Goal: Submit feedback/report problem

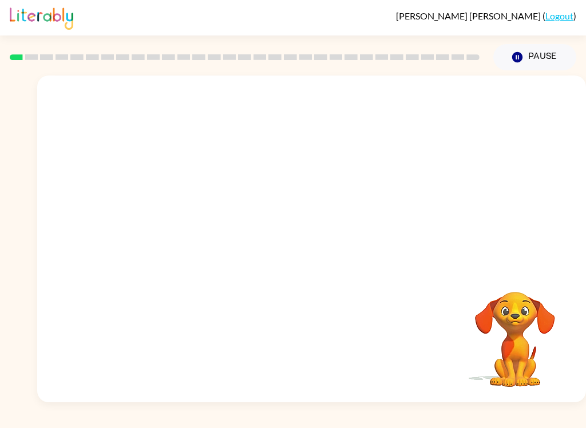
click at [176, 224] on video "Your browser must support playing .mp4 files to use Literably. Please try using…" at bounding box center [311, 172] width 549 height 192
click at [187, 219] on video "Your browser must support playing .mp4 files to use Literably. Please try using…" at bounding box center [311, 172] width 549 height 192
click at [198, 216] on video "Your browser must support playing .mp4 files to use Literably. Please try using…" at bounding box center [311, 172] width 549 height 192
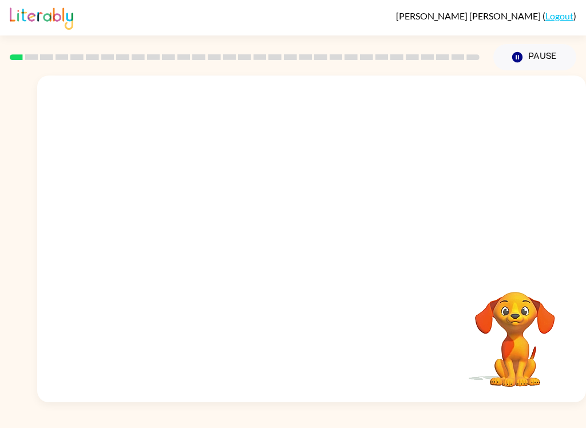
click at [185, 224] on video "Your browser must support playing .mp4 files to use Literably. Please try using…" at bounding box center [311, 172] width 549 height 192
click at [181, 218] on video "Your browser must support playing .mp4 files to use Literably. Please try using…" at bounding box center [311, 172] width 549 height 192
click at [190, 218] on video "Your browser must support playing .mp4 files to use Literably. Please try using…" at bounding box center [311, 172] width 549 height 192
click at [197, 218] on video "Your browser must support playing .mp4 files to use Literably. Please try using…" at bounding box center [311, 172] width 549 height 192
click at [180, 228] on video "Your browser must support playing .mp4 files to use Literably. Please try using…" at bounding box center [311, 172] width 549 height 192
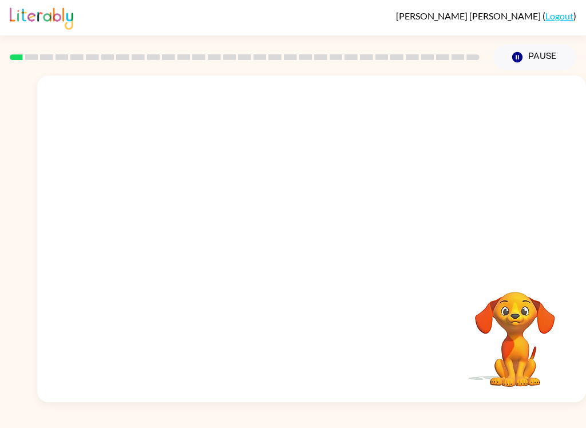
click at [179, 228] on video "Your browser must support playing .mp4 files to use Literably. Please try using…" at bounding box center [311, 172] width 549 height 192
click at [184, 226] on video "Your browser must support playing .mp4 files to use Literably. Please try using…" at bounding box center [311, 172] width 549 height 192
click at [192, 231] on video "Your browser must support playing .mp4 files to use Literably. Please try using…" at bounding box center [311, 172] width 549 height 192
click at [171, 231] on video "Your browser must support playing .mp4 files to use Literably. Please try using…" at bounding box center [311, 172] width 549 height 192
click at [192, 228] on video "Your browser must support playing .mp4 files to use Literably. Please try using…" at bounding box center [311, 172] width 549 height 192
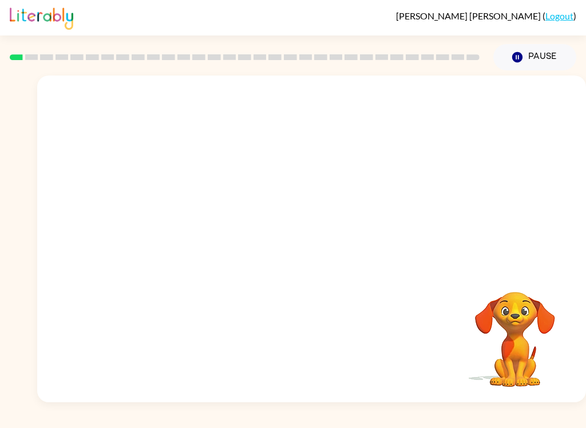
click at [187, 237] on video "Your browser must support playing .mp4 files to use Literably. Please try using…" at bounding box center [311, 172] width 549 height 192
click at [311, 249] on icon "button" at bounding box center [311, 245] width 20 height 20
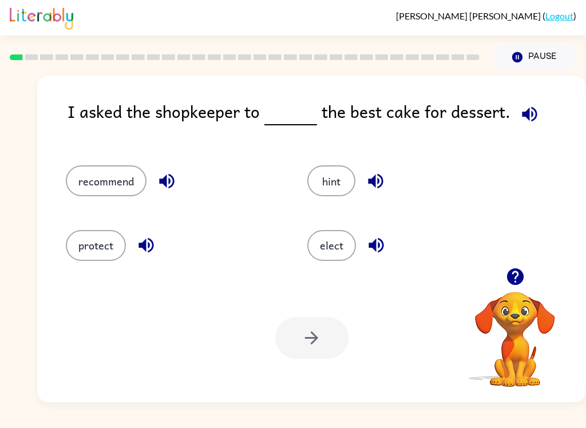
click at [115, 183] on button "recommend" at bounding box center [106, 180] width 81 height 31
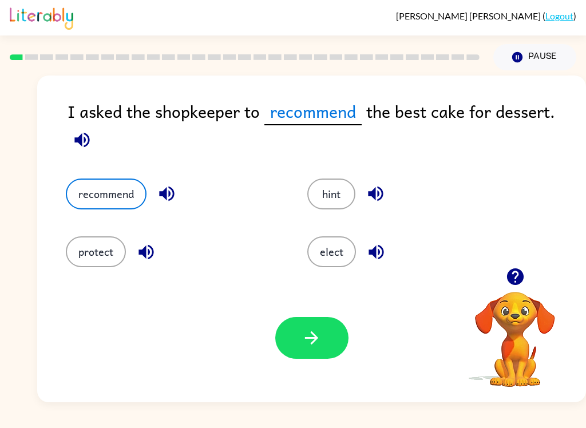
click at [307, 336] on icon "button" at bounding box center [311, 338] width 20 height 20
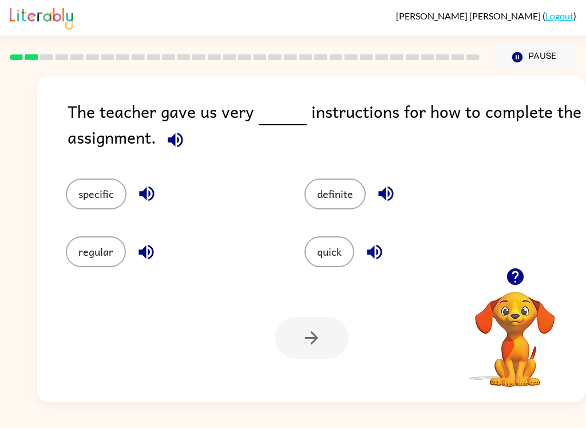
click at [96, 196] on button "specific" at bounding box center [96, 193] width 61 height 31
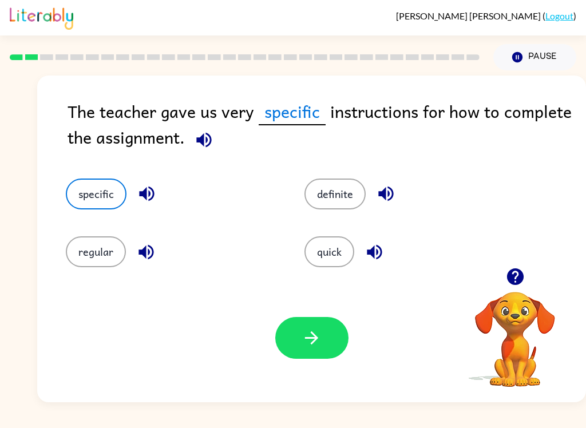
click at [323, 340] on button "button" at bounding box center [311, 338] width 73 height 42
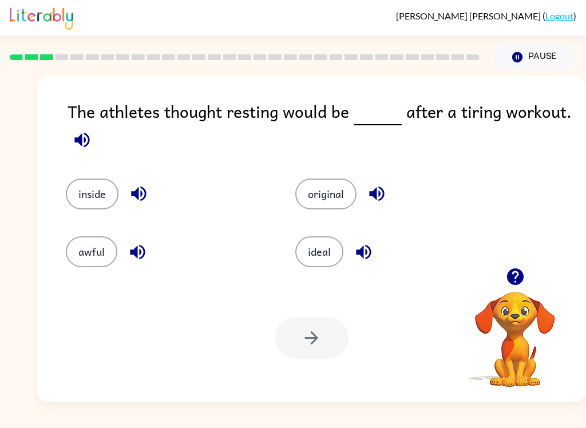
click at [116, 244] on div "awful" at bounding box center [167, 251] width 203 height 31
click at [334, 193] on button "original" at bounding box center [325, 193] width 61 height 31
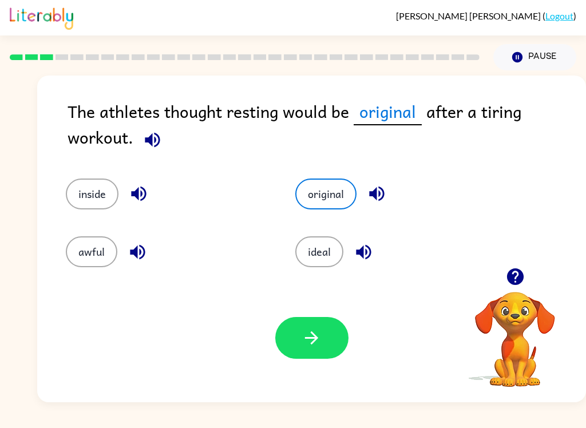
click at [320, 339] on icon "button" at bounding box center [311, 338] width 20 height 20
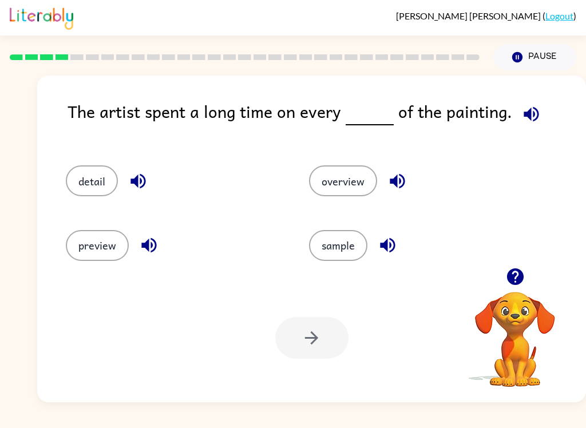
click at [91, 194] on button "detail" at bounding box center [92, 180] width 52 height 31
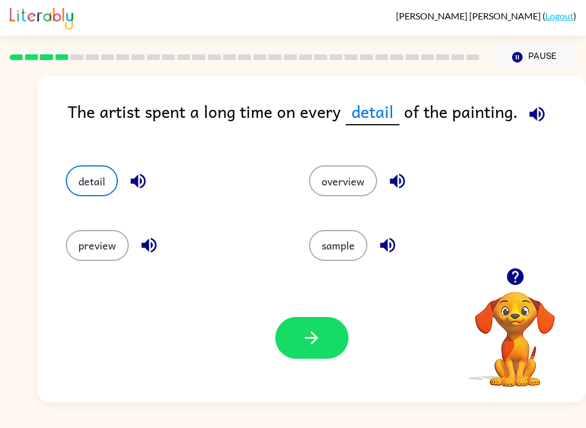
click at [297, 337] on button "button" at bounding box center [311, 338] width 73 height 42
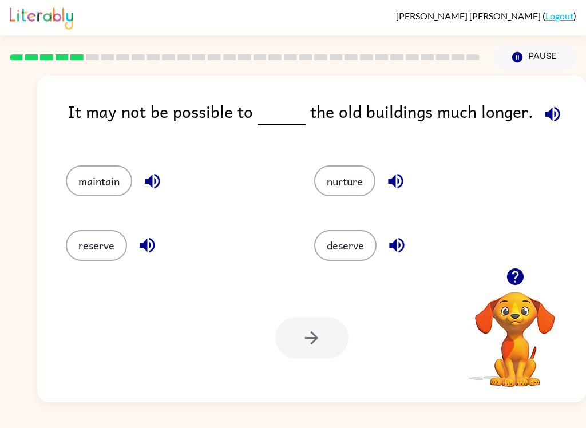
click at [83, 260] on button "reserve" at bounding box center [96, 245] width 61 height 31
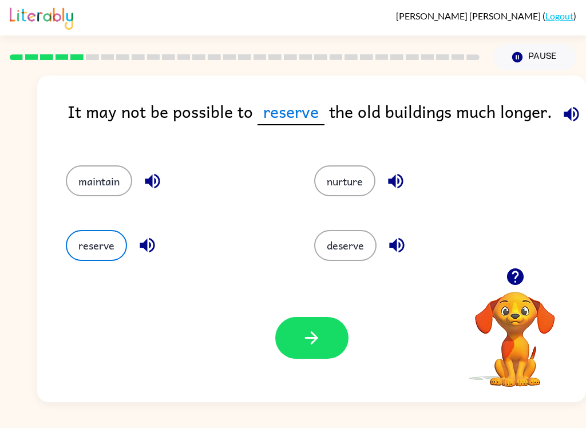
click at [92, 195] on button "maintain" at bounding box center [99, 180] width 66 height 31
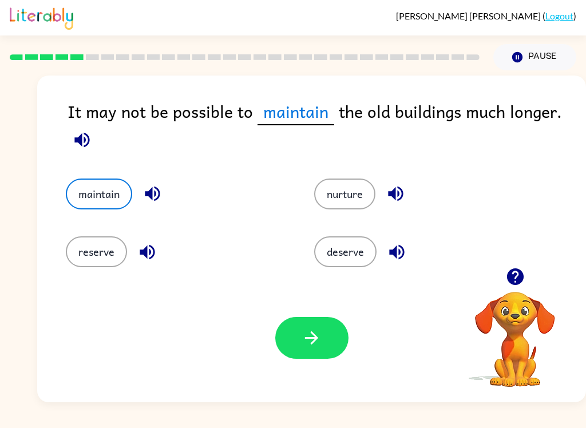
click at [308, 338] on icon "button" at bounding box center [311, 337] width 13 height 13
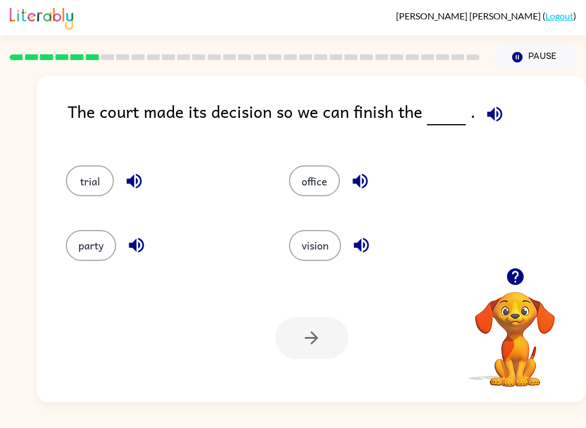
click at [88, 176] on button "trial" at bounding box center [90, 180] width 48 height 31
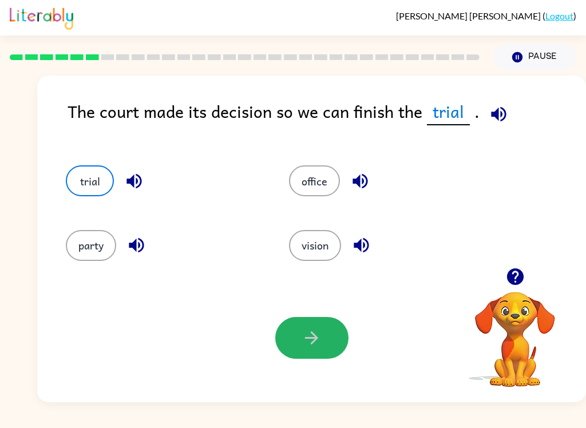
click at [315, 336] on icon "button" at bounding box center [311, 337] width 13 height 13
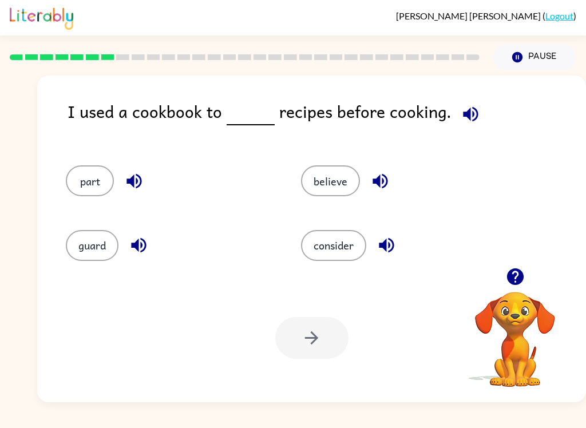
click at [329, 243] on button "consider" at bounding box center [333, 245] width 65 height 31
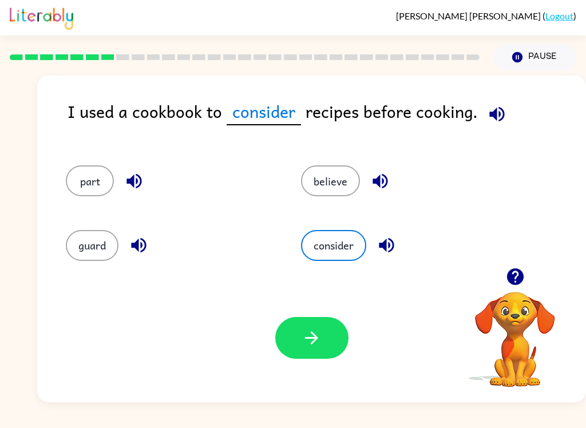
click at [313, 354] on button "button" at bounding box center [311, 338] width 73 height 42
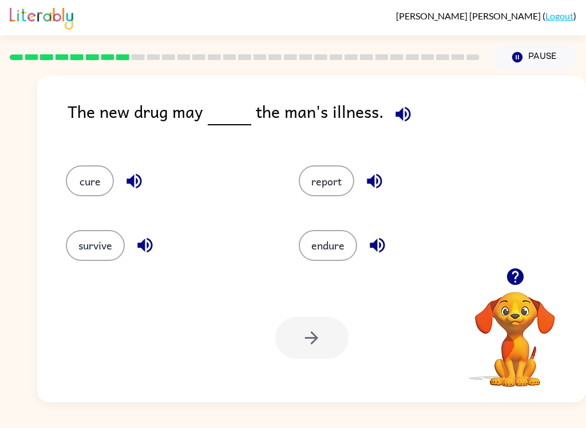
click at [90, 249] on button "survive" at bounding box center [95, 245] width 59 height 31
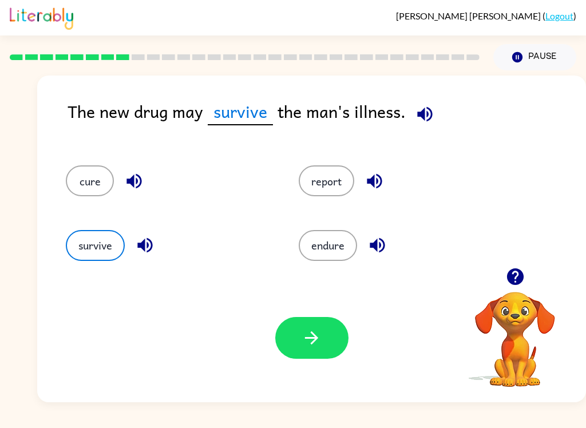
click at [73, 185] on button "cure" at bounding box center [90, 180] width 48 height 31
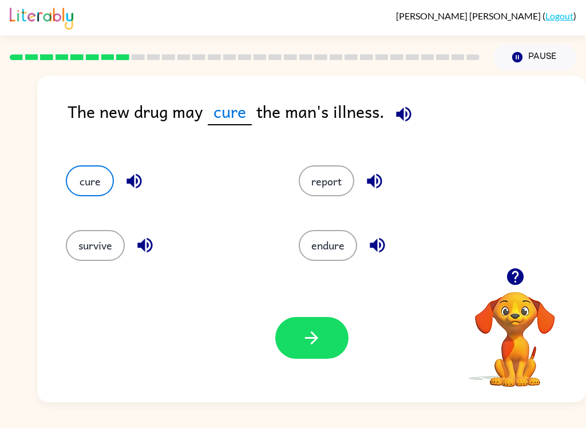
click at [325, 354] on button "button" at bounding box center [311, 338] width 73 height 42
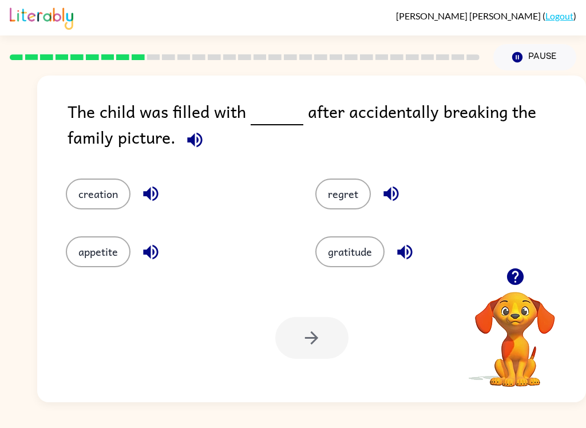
click at [348, 200] on button "regret" at bounding box center [342, 193] width 55 height 31
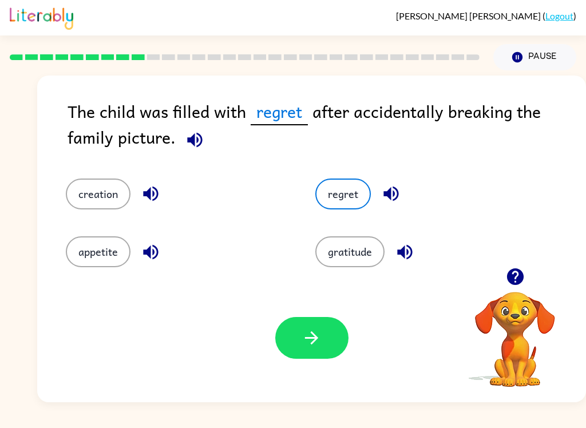
click at [332, 358] on button "button" at bounding box center [311, 338] width 73 height 42
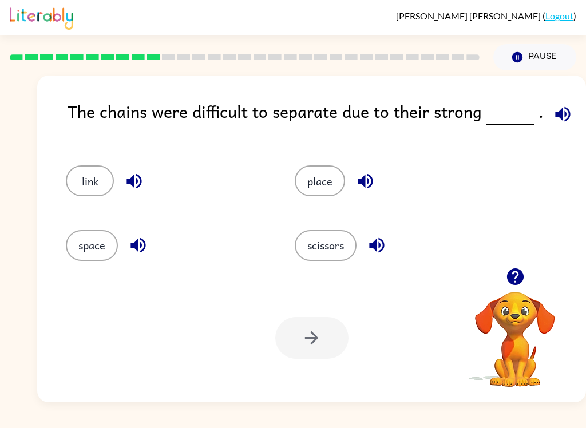
click at [84, 190] on button "link" at bounding box center [90, 180] width 48 height 31
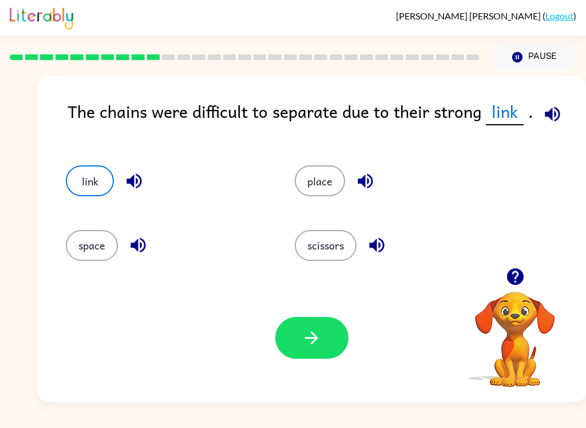
click at [316, 346] on icon "button" at bounding box center [311, 338] width 20 height 20
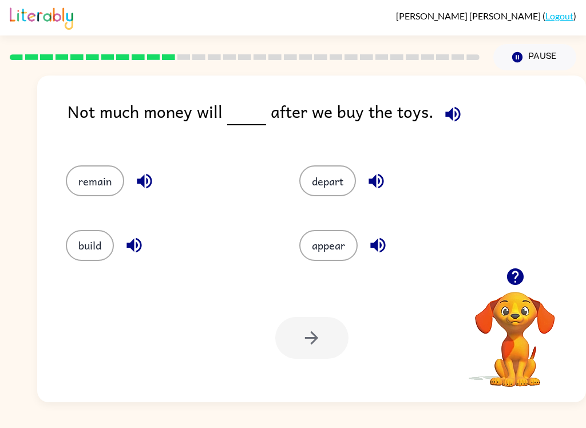
click at [105, 170] on button "remain" at bounding box center [95, 180] width 58 height 31
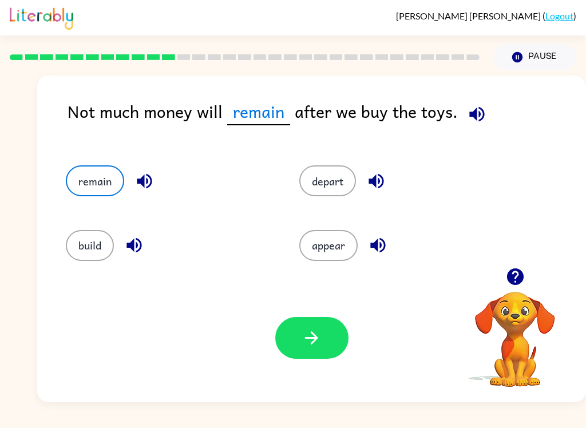
click at [324, 340] on button "button" at bounding box center [311, 338] width 73 height 42
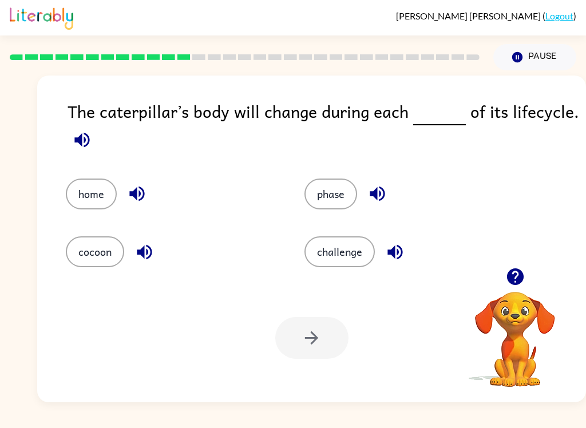
click at [334, 200] on button "phase" at bounding box center [330, 193] width 53 height 31
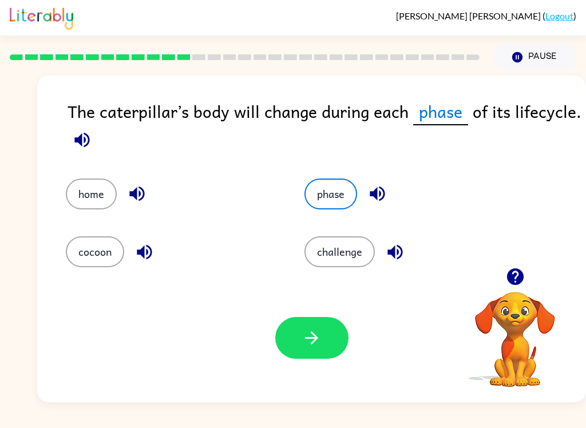
click at [311, 339] on icon "button" at bounding box center [311, 337] width 13 height 13
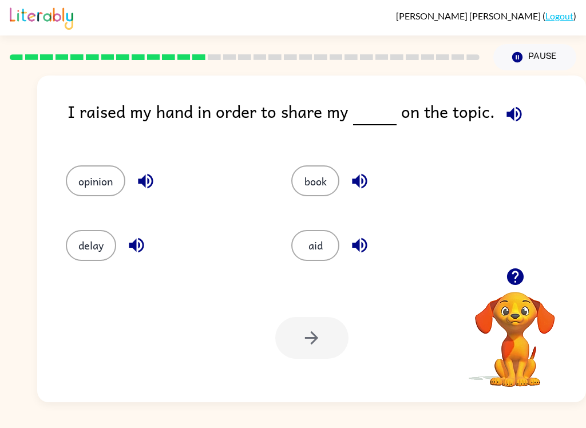
click at [100, 183] on button "opinion" at bounding box center [95, 180] width 59 height 31
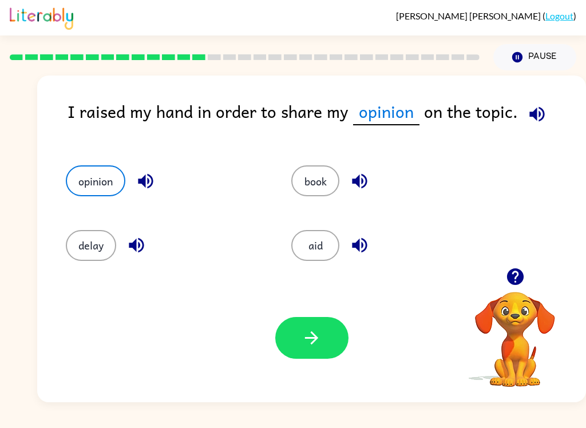
click at [321, 342] on icon "button" at bounding box center [311, 338] width 20 height 20
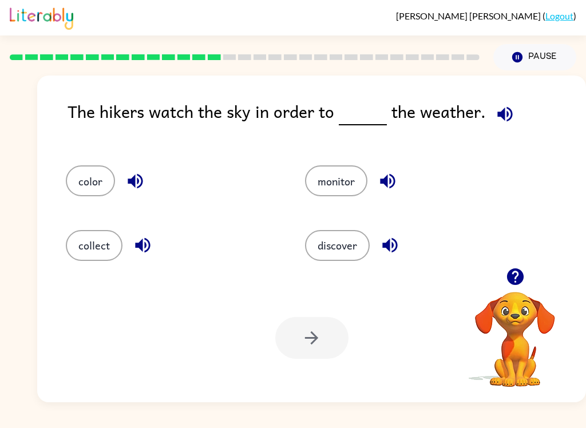
click at [339, 168] on button "monitor" at bounding box center [336, 180] width 62 height 31
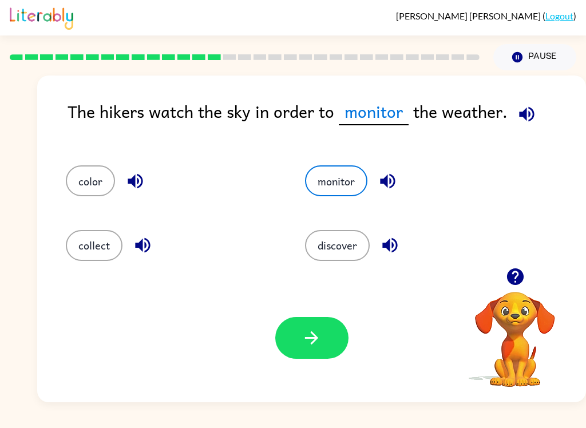
click at [313, 347] on icon "button" at bounding box center [311, 338] width 20 height 20
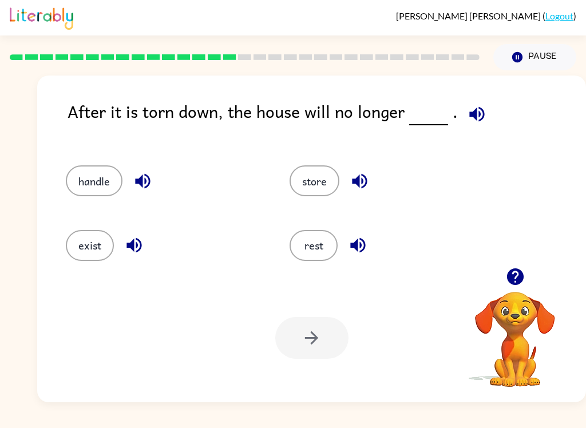
click at [304, 182] on button "store" at bounding box center [314, 180] width 50 height 31
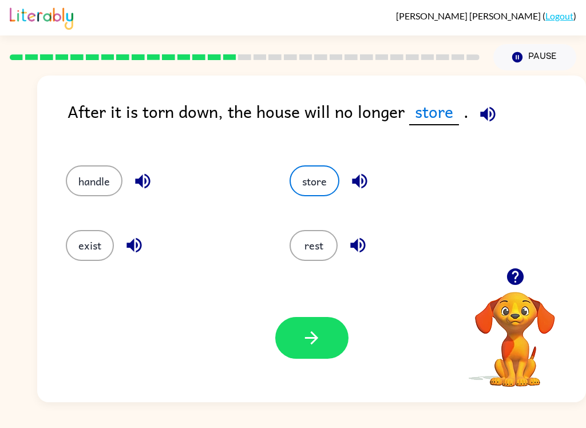
click at [318, 249] on button "rest" at bounding box center [313, 245] width 48 height 31
click at [83, 251] on button "exist" at bounding box center [90, 245] width 48 height 31
click at [323, 331] on button "button" at bounding box center [311, 338] width 73 height 42
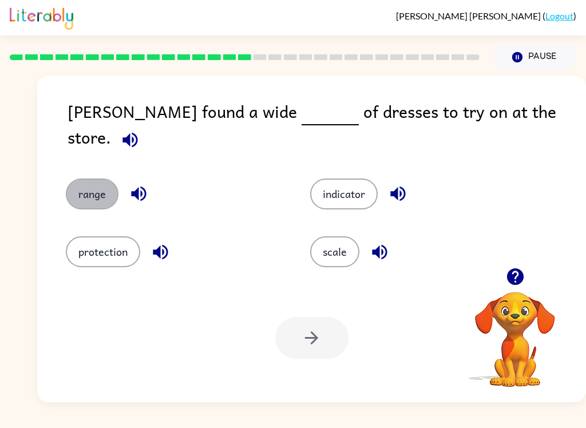
click at [105, 178] on button "range" at bounding box center [92, 193] width 53 height 31
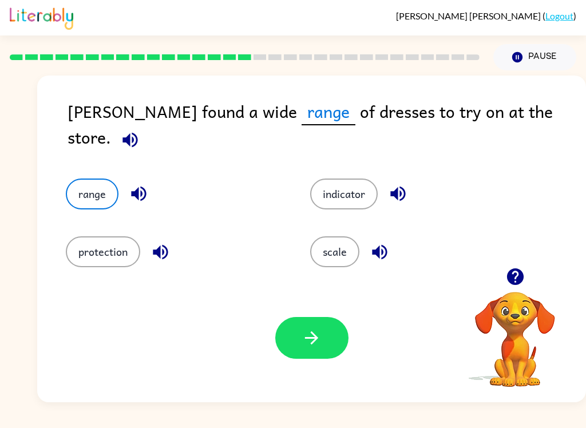
click at [316, 329] on icon "button" at bounding box center [311, 338] width 20 height 20
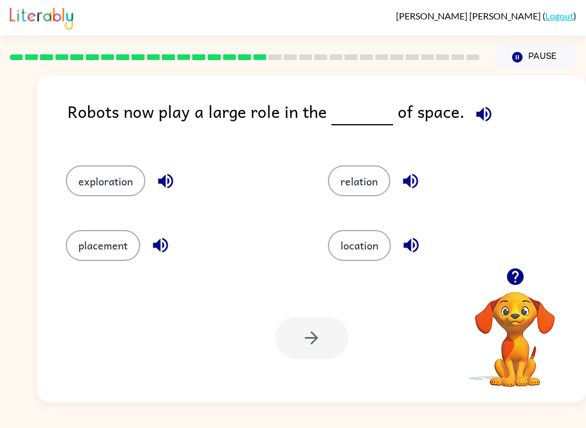
click at [474, 121] on icon "button" at bounding box center [484, 114] width 20 height 20
click at [407, 185] on icon "button" at bounding box center [410, 181] width 20 height 20
click at [418, 247] on icon "button" at bounding box center [410, 245] width 15 height 15
click at [133, 256] on button "placement" at bounding box center [103, 245] width 74 height 31
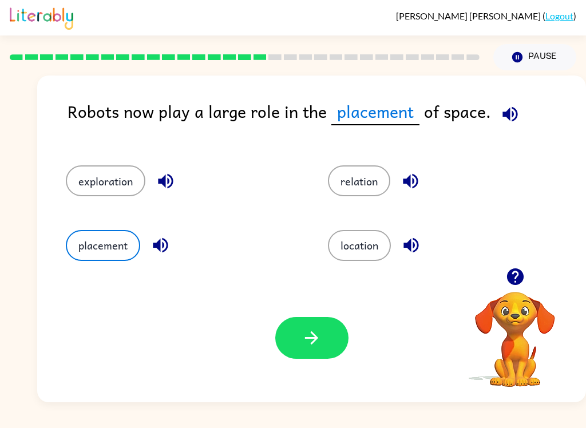
click at [169, 250] on icon "button" at bounding box center [160, 245] width 20 height 20
click at [168, 183] on icon "button" at bounding box center [165, 181] width 15 height 15
click at [355, 252] on button "location" at bounding box center [359, 245] width 63 height 31
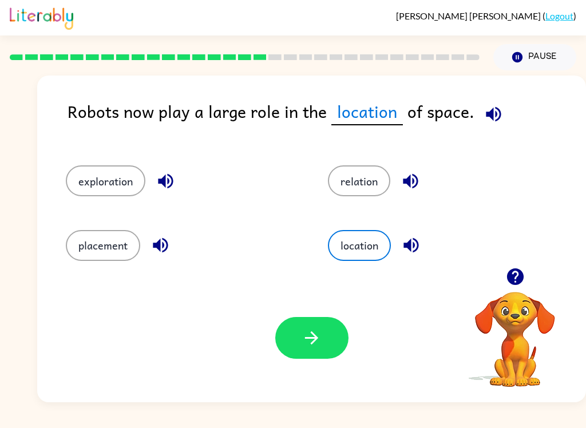
click at [308, 346] on icon "button" at bounding box center [311, 338] width 20 height 20
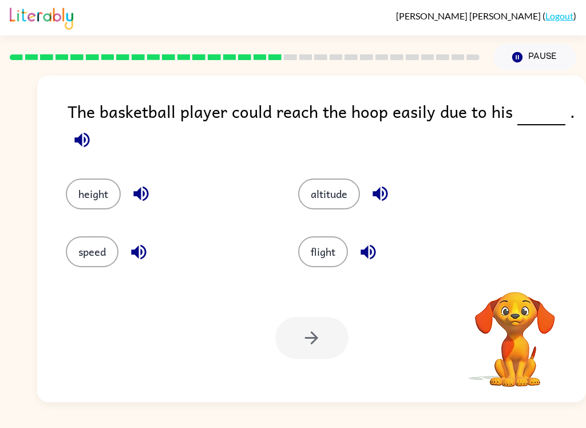
click at [91, 134] on icon "button" at bounding box center [82, 140] width 20 height 20
click at [84, 130] on button "button" at bounding box center [81, 139] width 29 height 29
click at [136, 197] on icon "button" at bounding box center [140, 193] width 15 height 15
click at [70, 200] on button "height" at bounding box center [93, 193] width 55 height 31
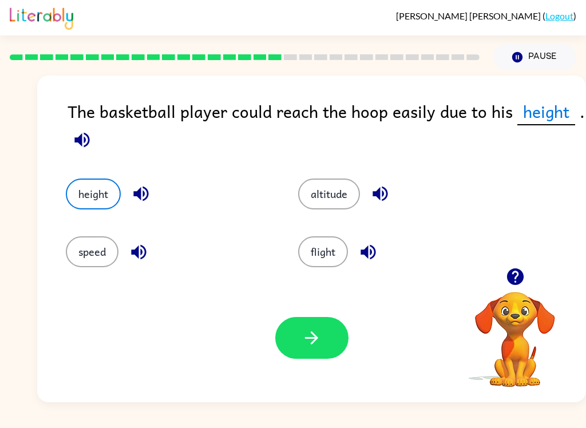
click at [297, 342] on button "button" at bounding box center [311, 338] width 73 height 42
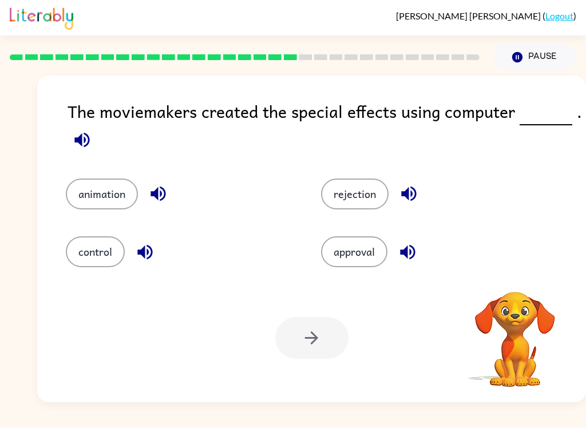
click at [85, 147] on icon "button" at bounding box center [81, 139] width 15 height 15
click at [164, 193] on icon "button" at bounding box center [158, 194] width 20 height 20
click at [136, 259] on icon "button" at bounding box center [145, 252] width 20 height 20
click at [415, 185] on icon "button" at bounding box center [409, 194] width 20 height 20
click at [414, 243] on icon "button" at bounding box center [408, 252] width 20 height 20
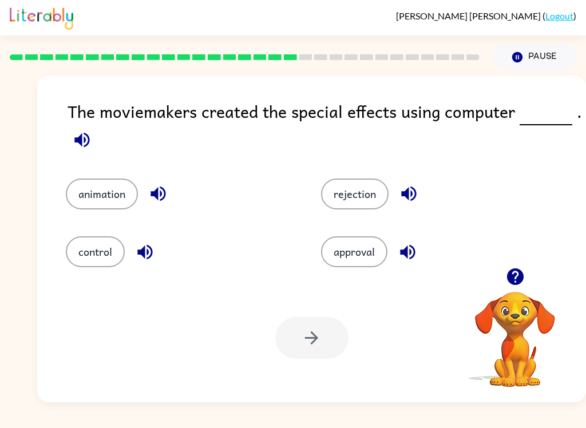
click at [110, 198] on button "animation" at bounding box center [102, 193] width 72 height 31
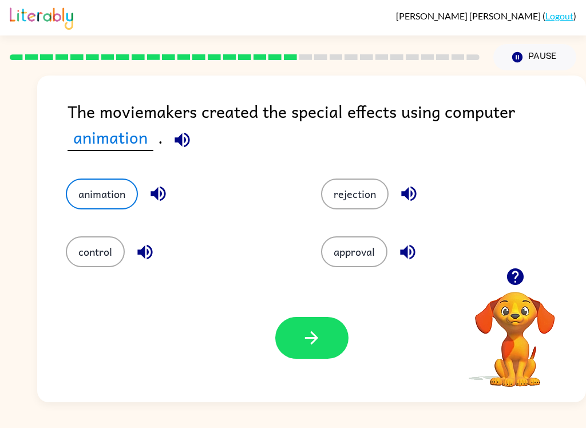
click at [293, 348] on button "button" at bounding box center [311, 338] width 73 height 42
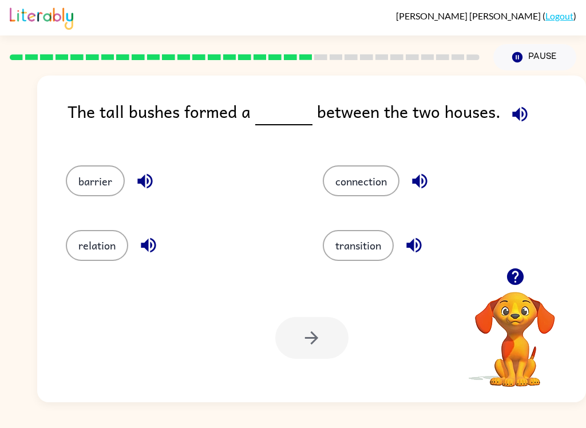
click at [511, 128] on button "button" at bounding box center [519, 114] width 29 height 29
click at [523, 112] on icon "button" at bounding box center [520, 114] width 20 height 20
click at [517, 115] on icon "button" at bounding box center [520, 114] width 20 height 20
click at [115, 192] on button "barrier" at bounding box center [95, 180] width 59 height 31
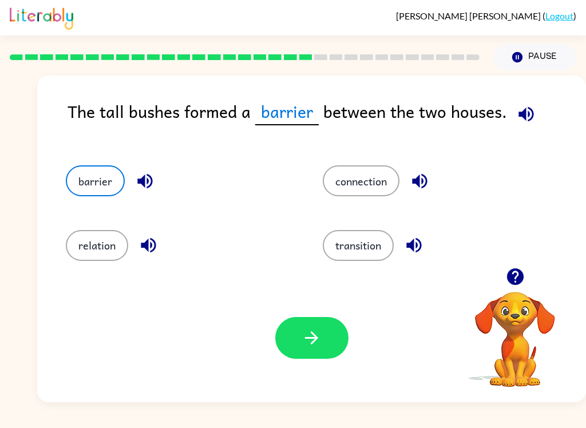
click at [318, 336] on icon "button" at bounding box center [311, 338] width 20 height 20
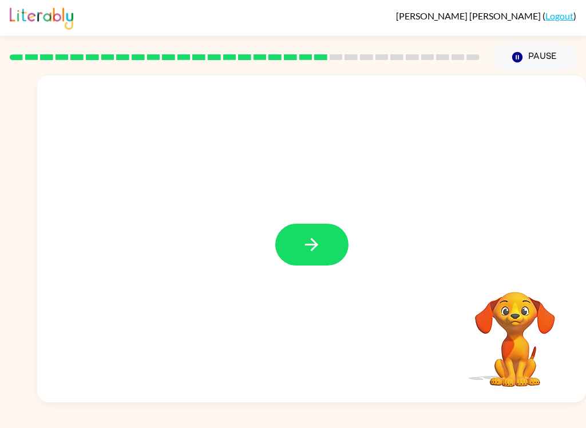
click at [314, 256] on button "button" at bounding box center [311, 245] width 73 height 42
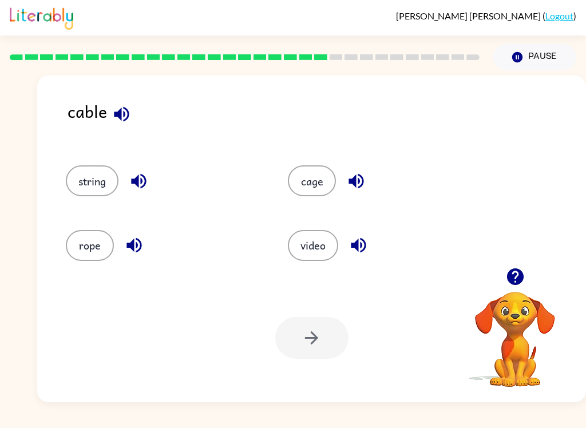
click at [76, 177] on button "string" at bounding box center [92, 180] width 53 height 31
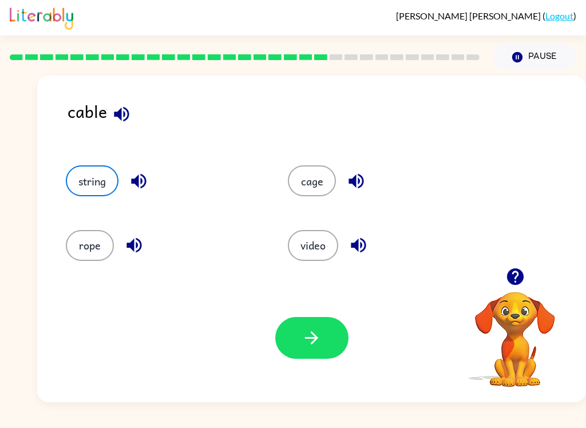
click at [320, 315] on div "Your browser must support playing .mp4 files to use Literably. Please try using…" at bounding box center [311, 337] width 549 height 129
click at [89, 237] on button "rope" at bounding box center [90, 245] width 48 height 31
click at [317, 348] on button "button" at bounding box center [311, 338] width 73 height 42
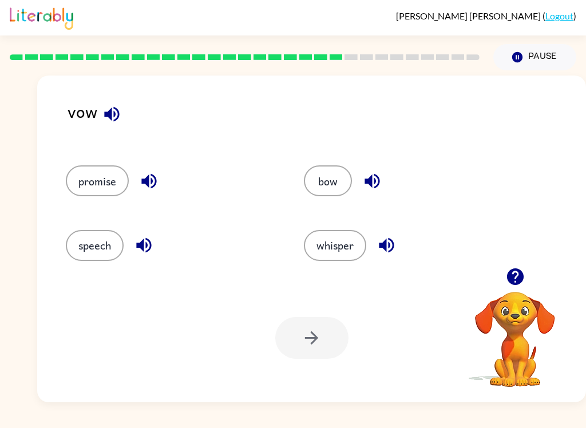
click at [119, 118] on icon "button" at bounding box center [112, 114] width 20 height 20
click at [143, 195] on button "button" at bounding box center [148, 180] width 29 height 29
click at [151, 191] on icon "button" at bounding box center [149, 181] width 20 height 20
click at [100, 188] on button "promise" at bounding box center [97, 180] width 63 height 31
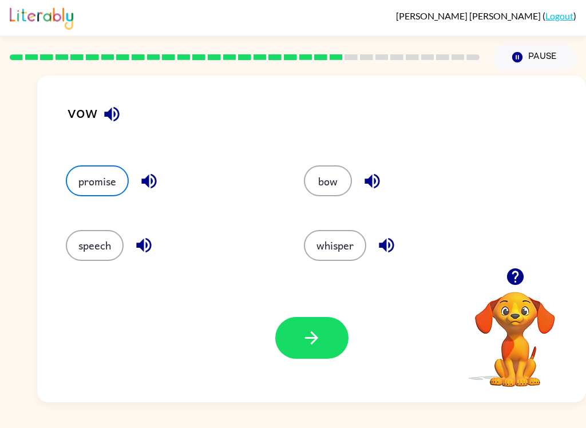
click at [292, 321] on button "button" at bounding box center [311, 338] width 73 height 42
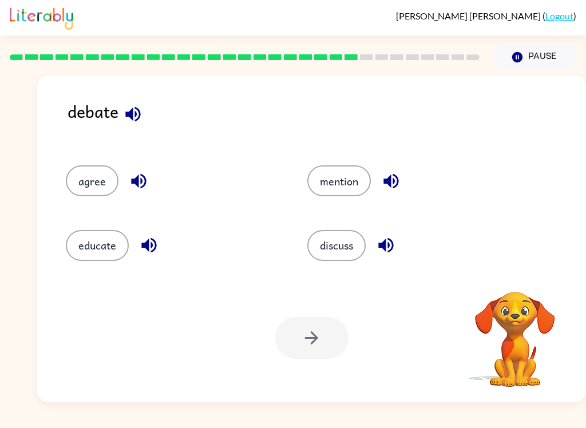
click at [142, 123] on icon "button" at bounding box center [133, 114] width 20 height 20
click at [140, 118] on icon "button" at bounding box center [133, 114] width 20 height 20
click at [132, 114] on icon "button" at bounding box center [132, 113] width 15 height 15
click at [94, 173] on button "agree" at bounding box center [92, 180] width 53 height 31
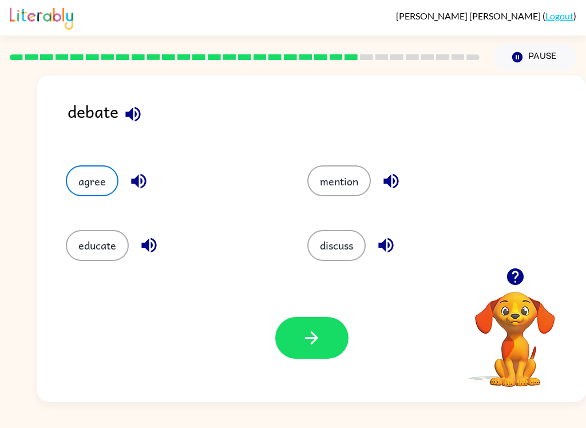
click at [322, 346] on button "button" at bounding box center [311, 338] width 73 height 42
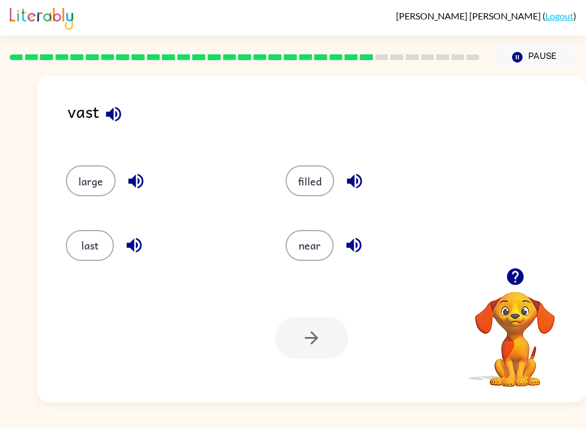
click at [117, 115] on icon "button" at bounding box center [114, 114] width 20 height 20
click at [319, 246] on button "near" at bounding box center [309, 245] width 48 height 31
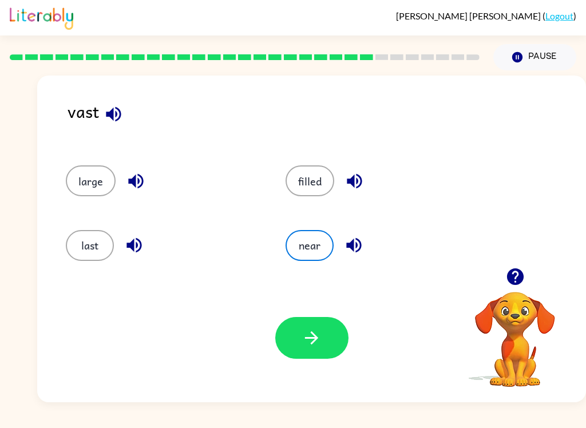
click at [323, 184] on button "filled" at bounding box center [309, 180] width 49 height 31
click at [314, 324] on button "button" at bounding box center [311, 338] width 73 height 42
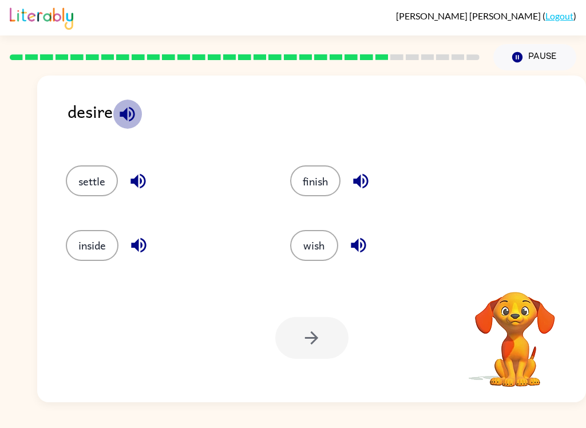
click at [129, 121] on icon "button" at bounding box center [127, 114] width 20 height 20
click at [318, 257] on button "wish" at bounding box center [314, 245] width 48 height 31
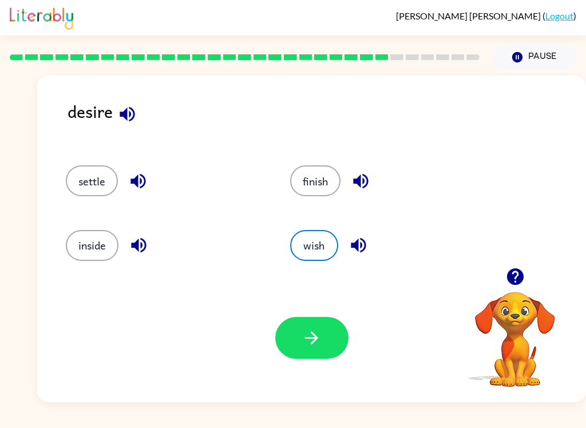
click at [321, 328] on button "button" at bounding box center [311, 338] width 73 height 42
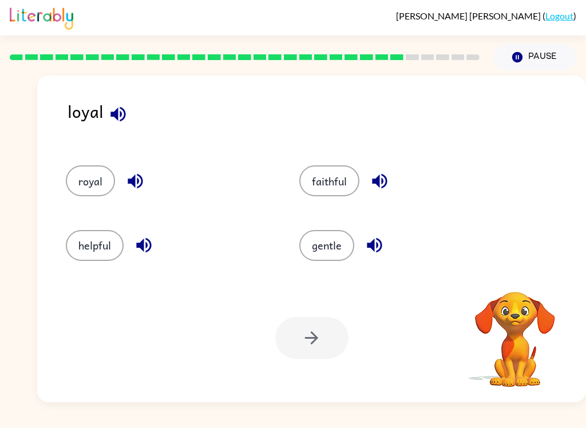
click at [124, 120] on icon "button" at bounding box center [118, 114] width 20 height 20
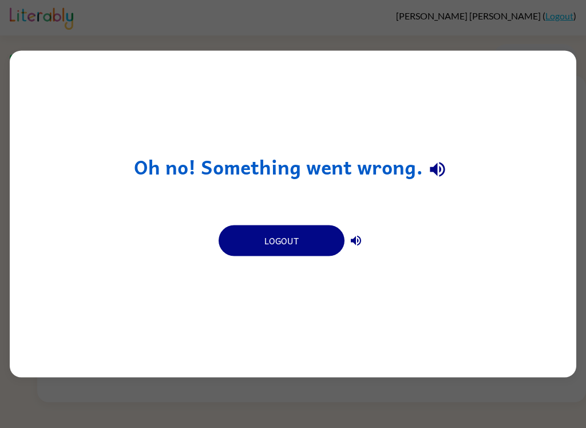
click at [289, 242] on button "Logout" at bounding box center [282, 240] width 126 height 31
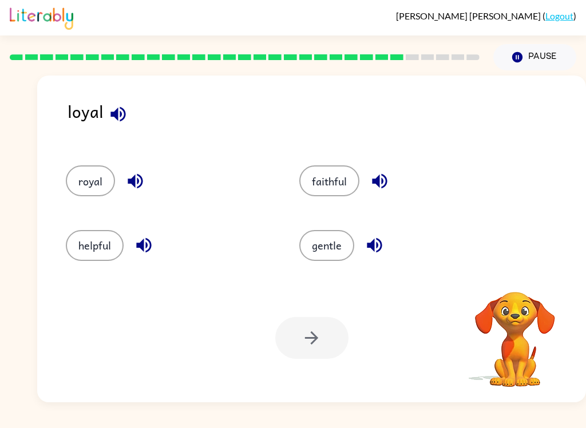
click at [95, 243] on button "helpful" at bounding box center [95, 245] width 58 height 31
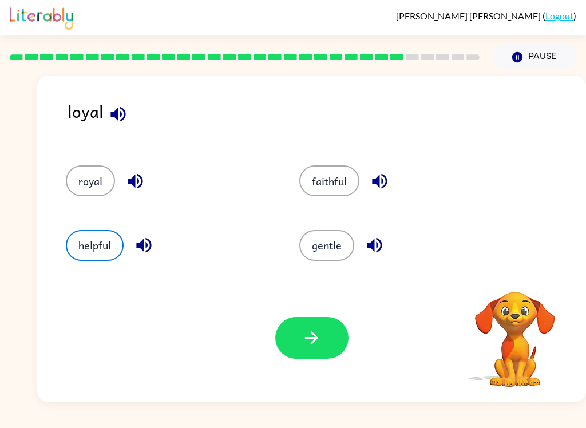
click at [321, 332] on button "button" at bounding box center [311, 338] width 73 height 42
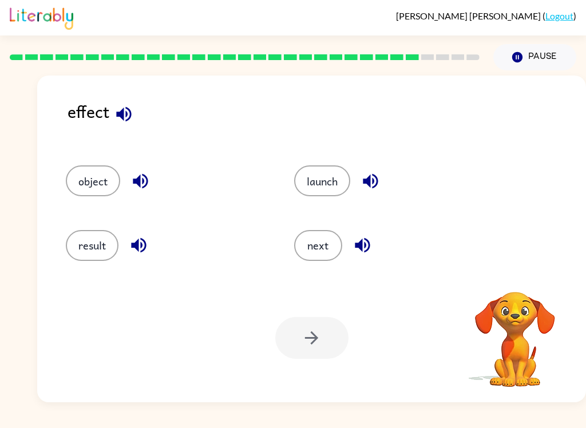
click at [117, 245] on button "result" at bounding box center [92, 245] width 53 height 31
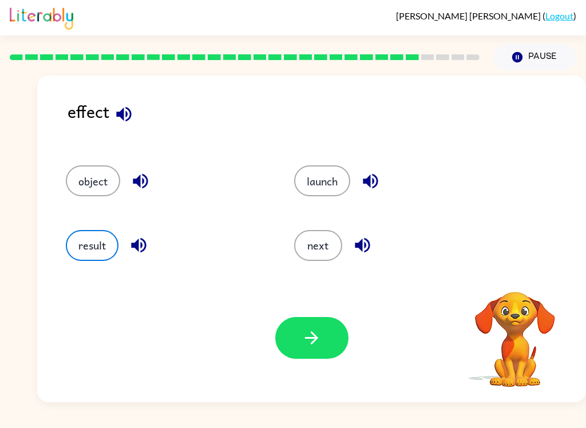
click at [323, 331] on button "button" at bounding box center [311, 338] width 73 height 42
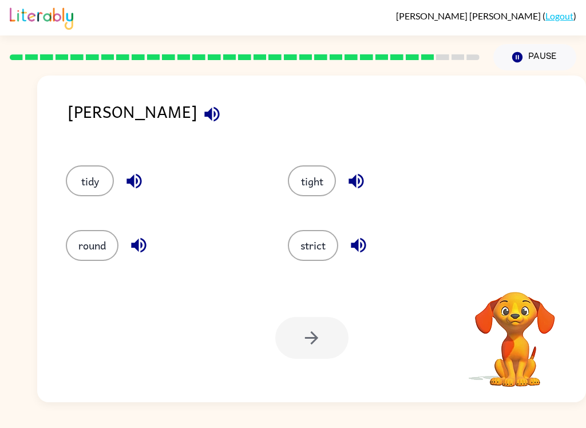
click at [202, 109] on icon "button" at bounding box center [212, 114] width 20 height 20
click at [315, 183] on button "tight" at bounding box center [312, 180] width 48 height 31
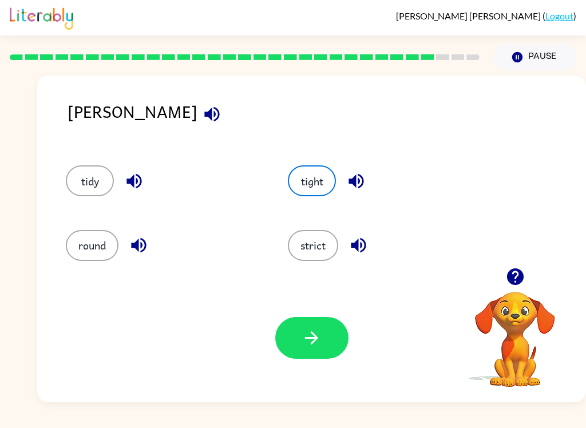
click at [325, 331] on button "button" at bounding box center [311, 338] width 73 height 42
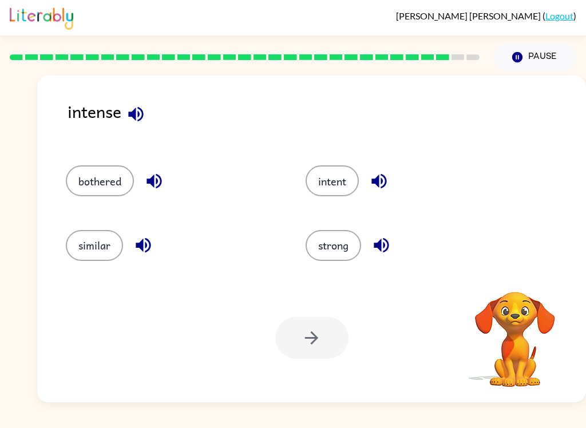
click at [102, 175] on button "bothered" at bounding box center [100, 180] width 68 height 31
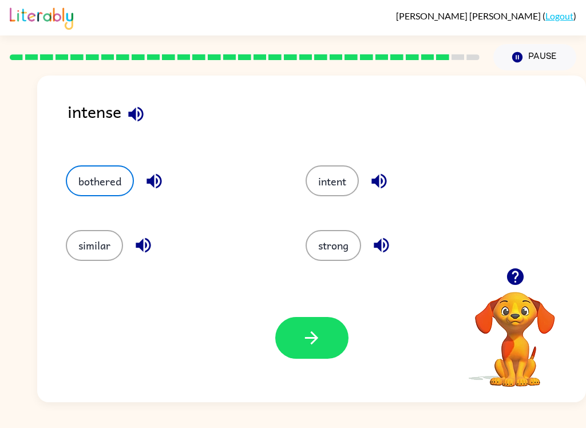
click at [319, 347] on icon "button" at bounding box center [311, 338] width 20 height 20
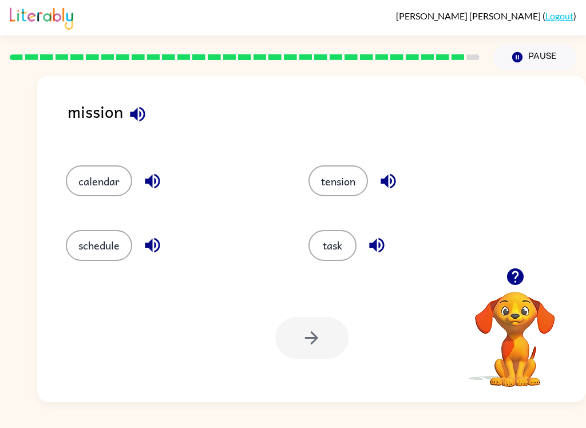
click at [334, 253] on button "task" at bounding box center [332, 245] width 48 height 31
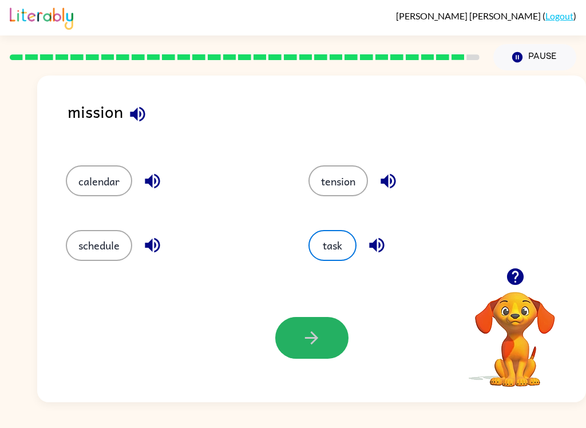
click at [296, 349] on button "button" at bounding box center [311, 338] width 73 height 42
